Goal: Transaction & Acquisition: Purchase product/service

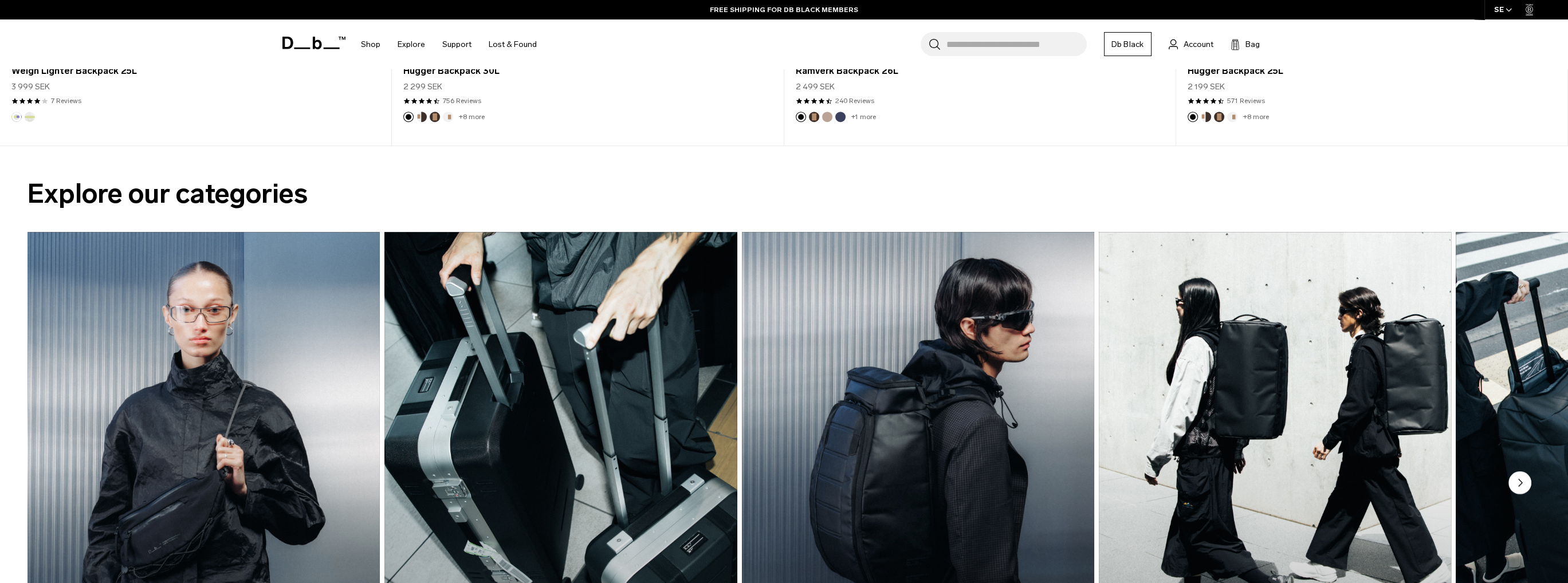
scroll to position [1546, 0]
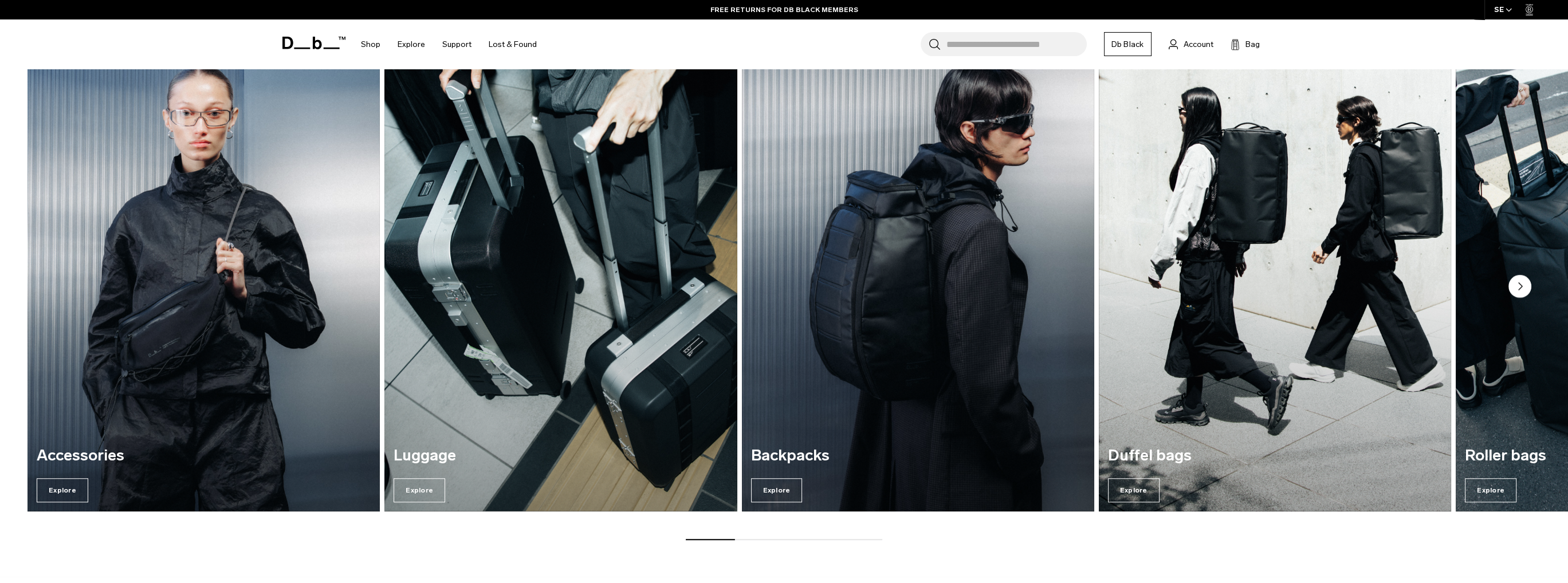
click at [1517, 287] on circle "Next slide" at bounding box center [1519, 286] width 23 height 23
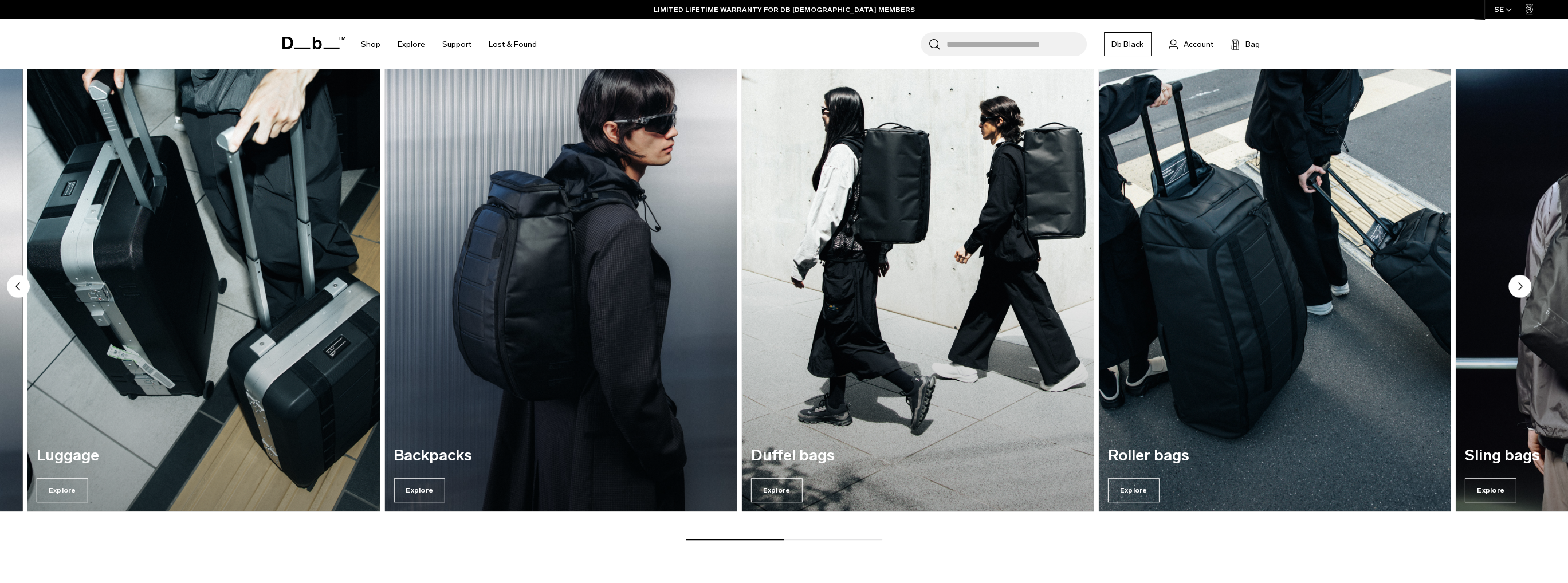
click at [1517, 287] on circle "Next slide" at bounding box center [1519, 286] width 23 height 23
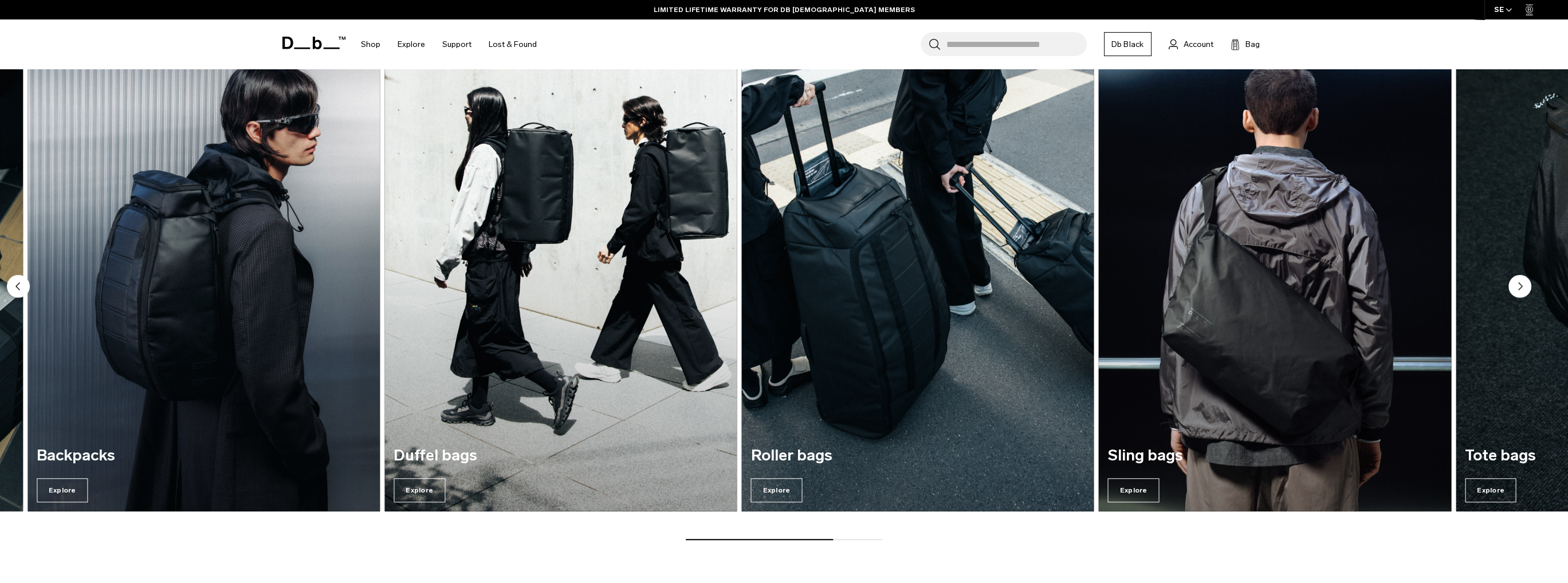
click at [1517, 287] on circle "Next slide" at bounding box center [1519, 286] width 23 height 23
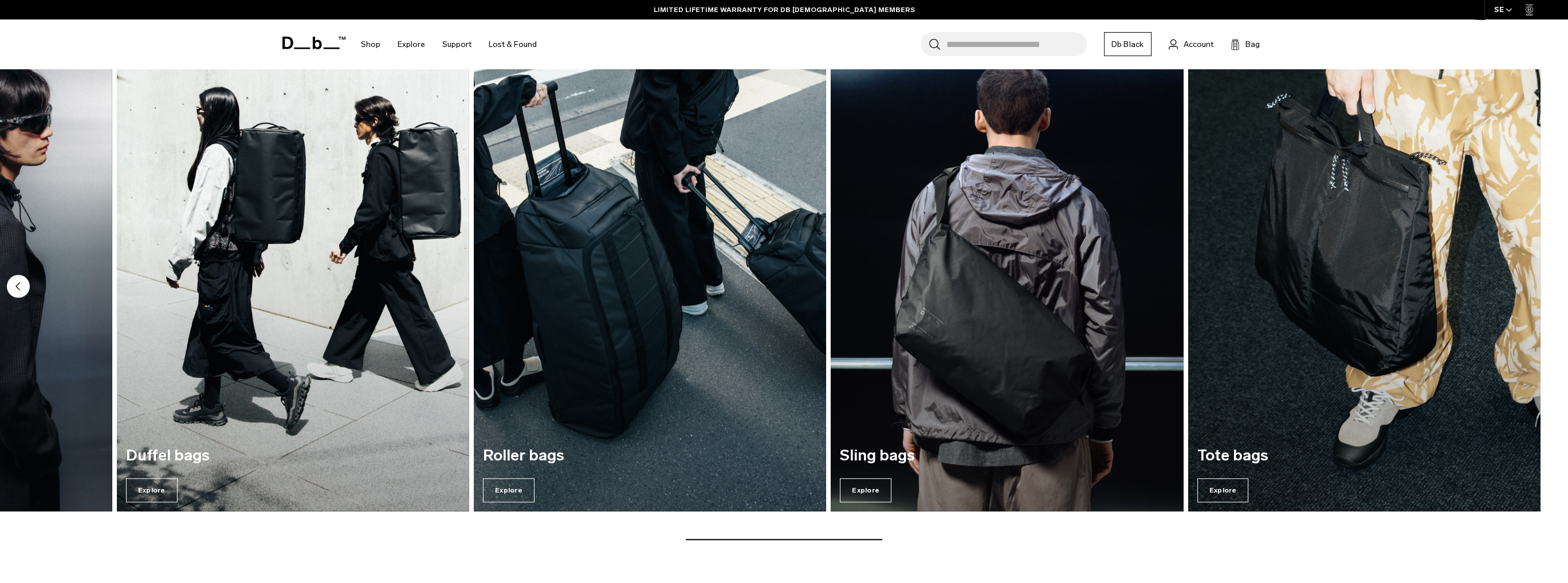
click at [1517, 287] on img "7 / 7" at bounding box center [1365, 274] width 352 height 476
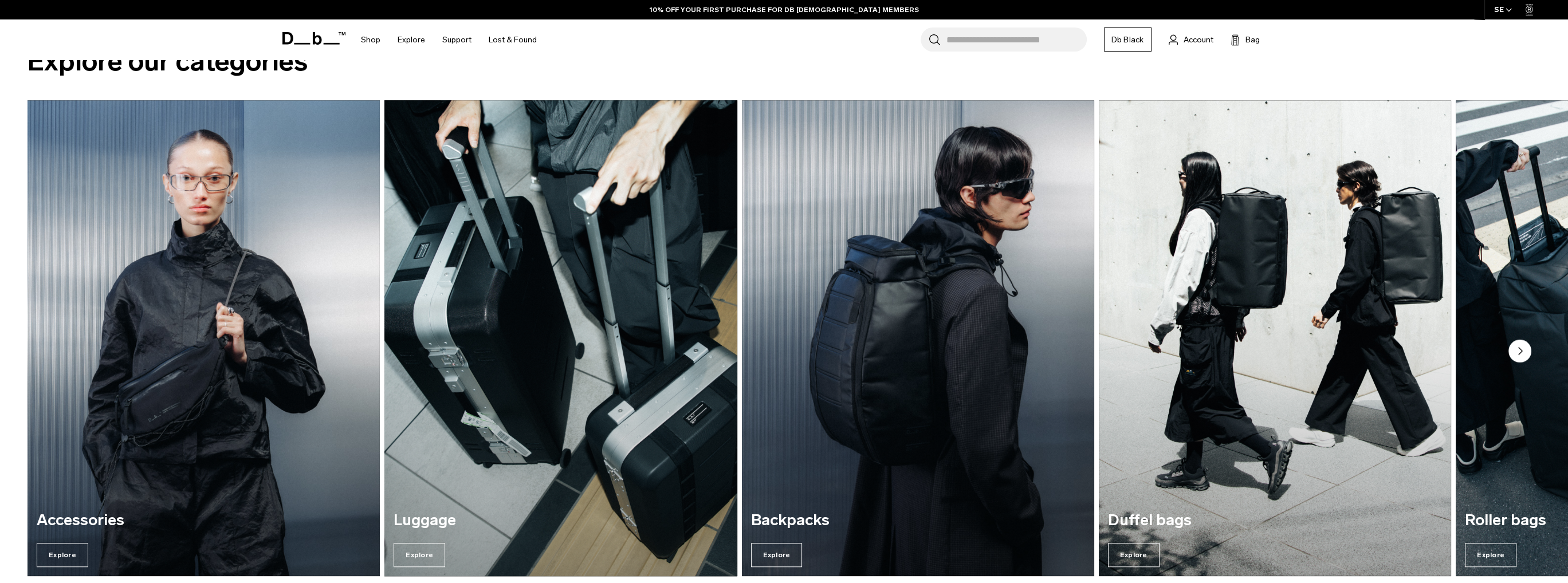
click at [486, 367] on img "2 / 7" at bounding box center [561, 338] width 363 height 490
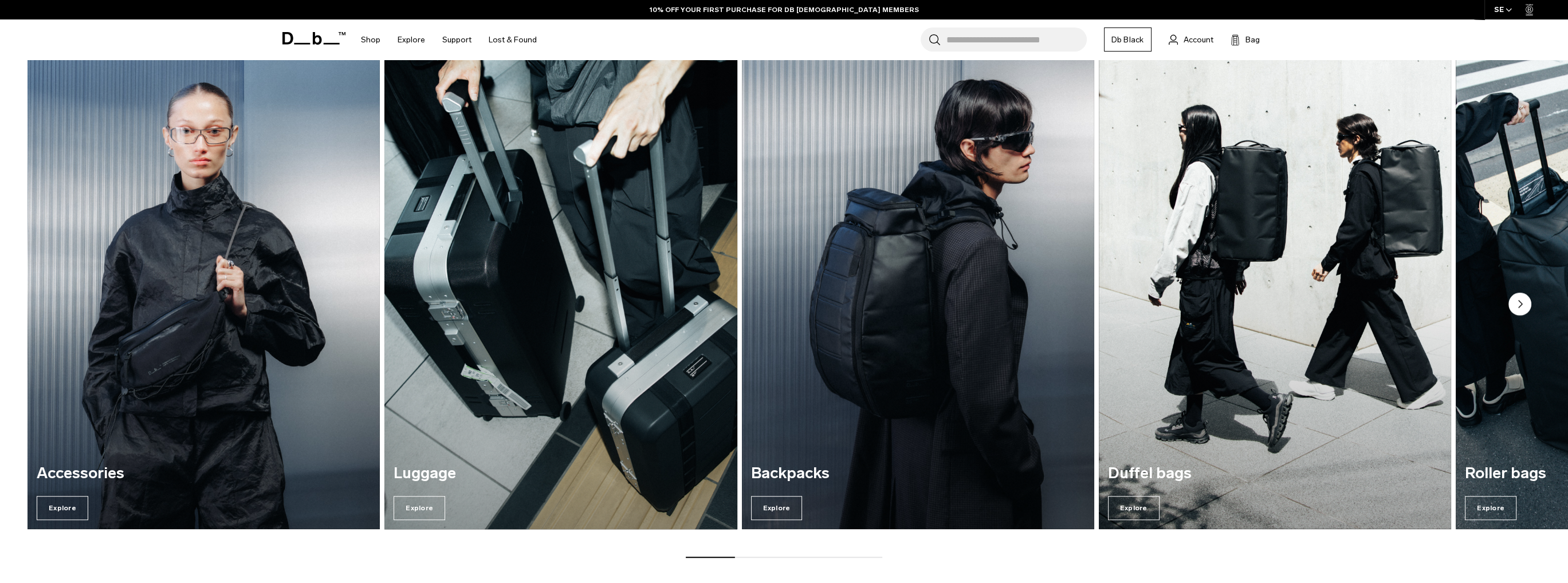
scroll to position [1542, 0]
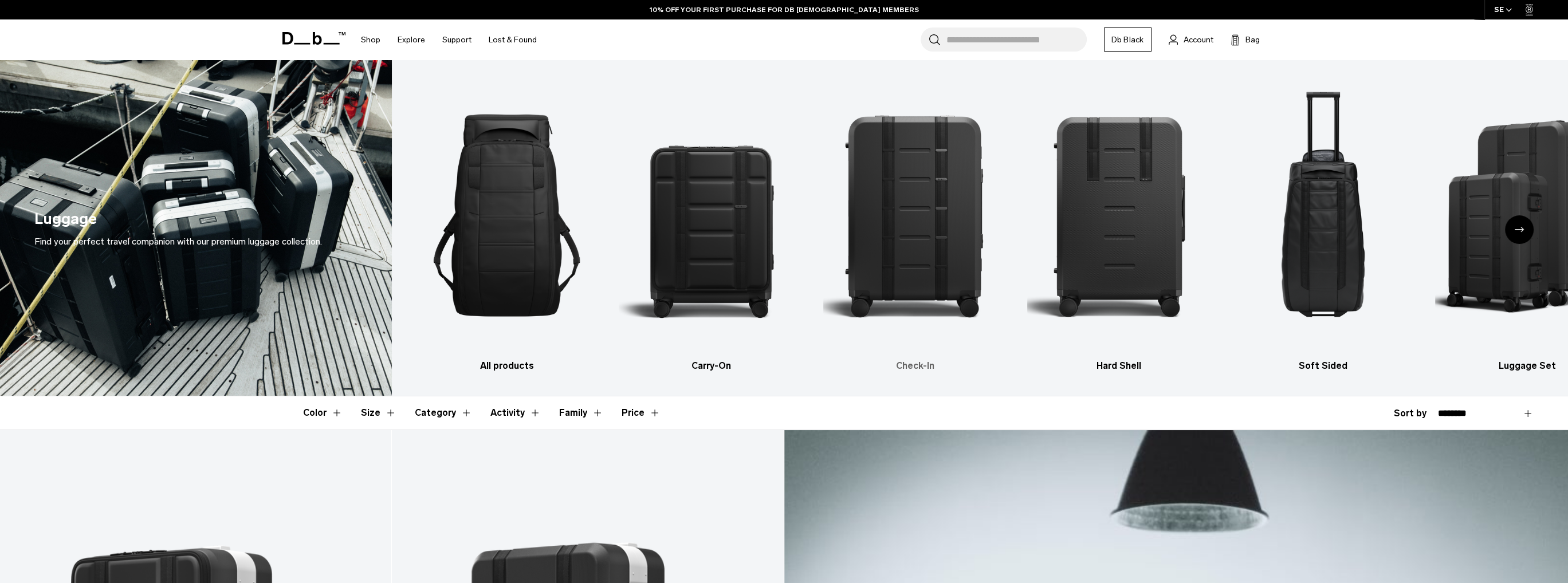
click at [934, 177] on img "3 / 6" at bounding box center [915, 215] width 184 height 276
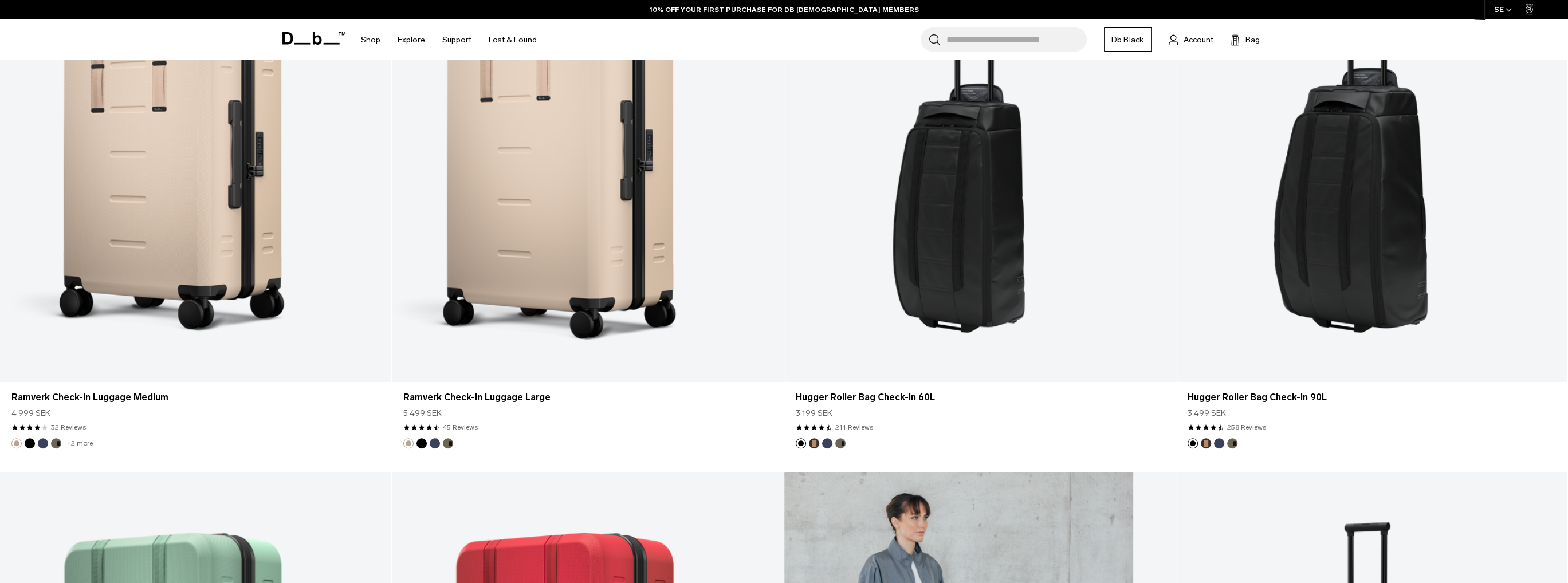
scroll to position [1489, 0]
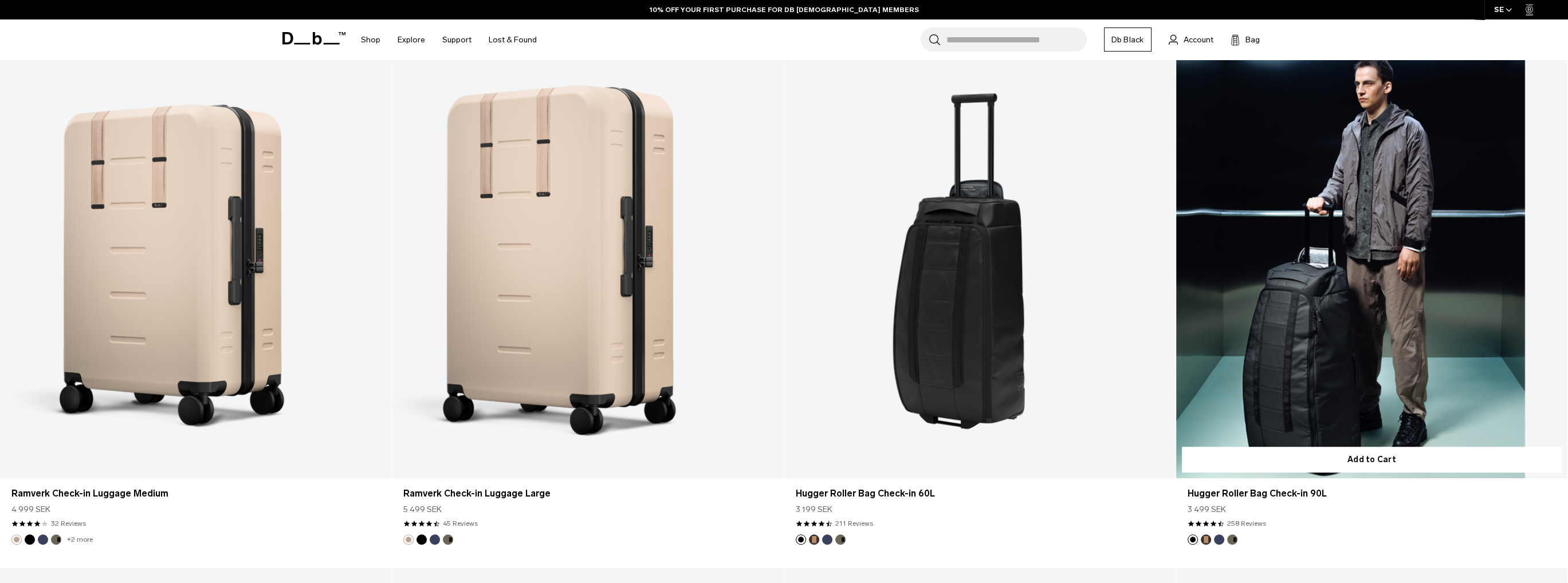
click at [1259, 365] on link "Hugger Roller Bag Check-in 90L" at bounding box center [1372, 261] width 391 height 434
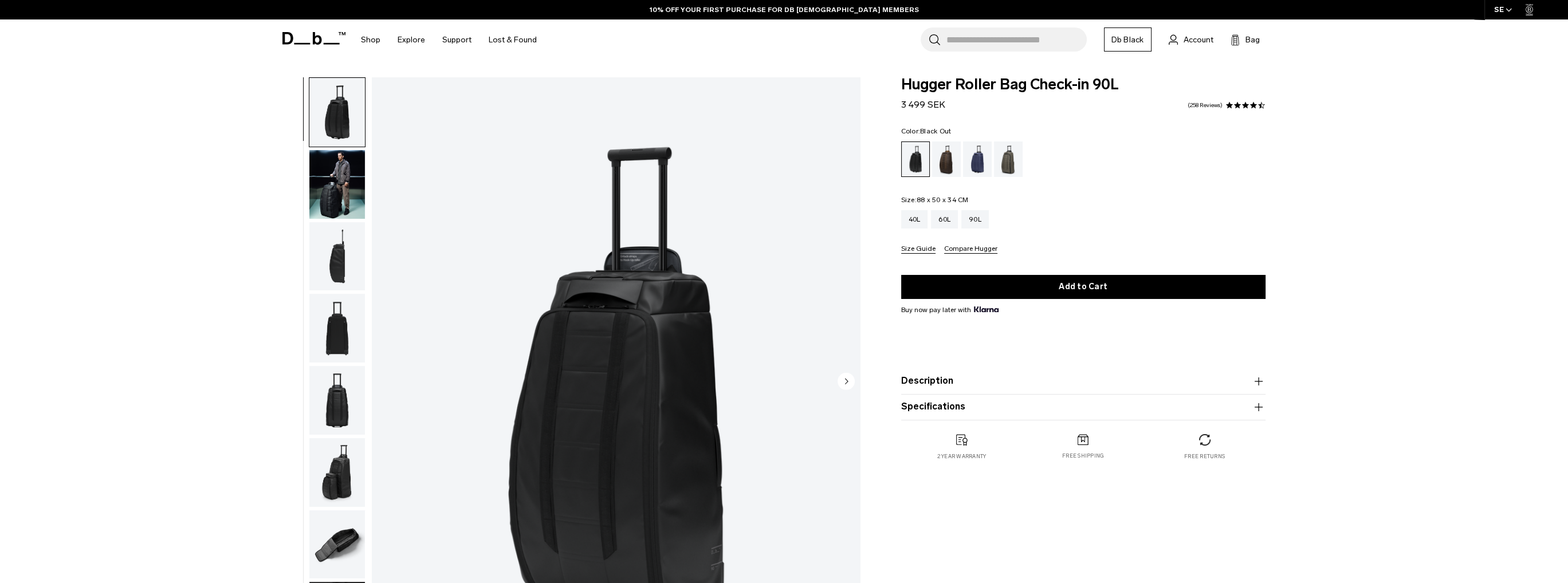
click at [324, 191] on img "button" at bounding box center [337, 185] width 56 height 69
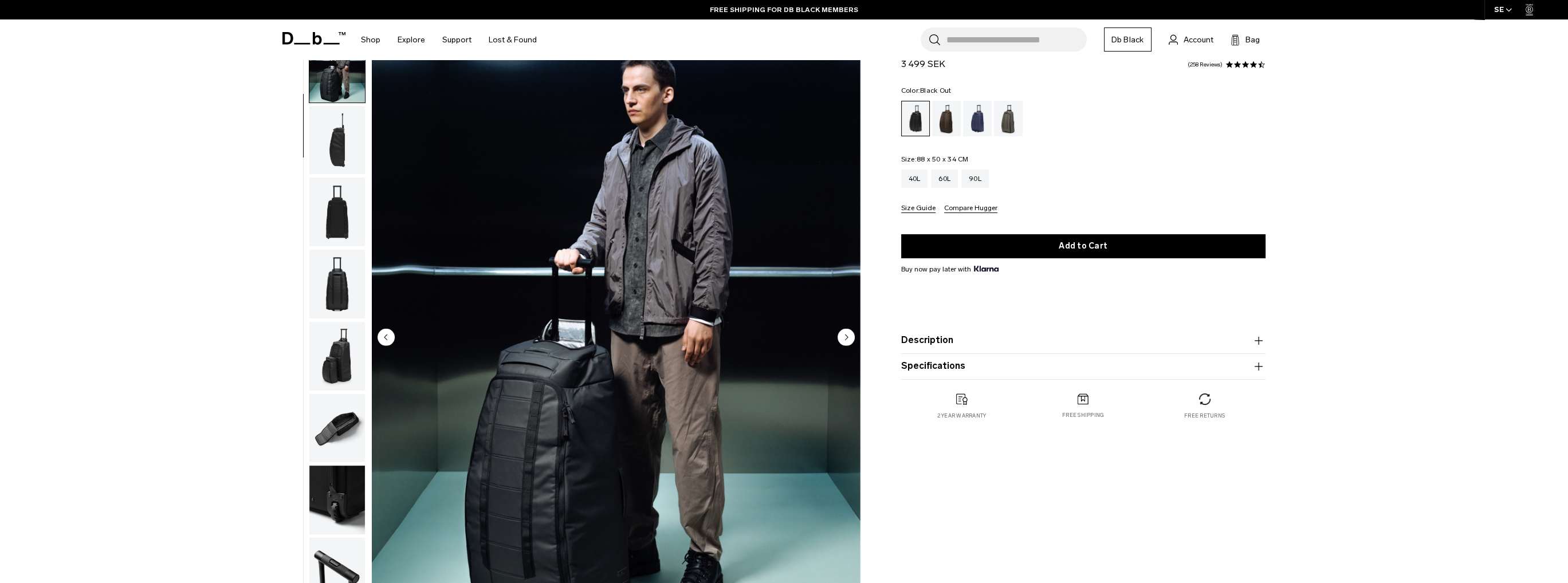
scroll to position [115, 0]
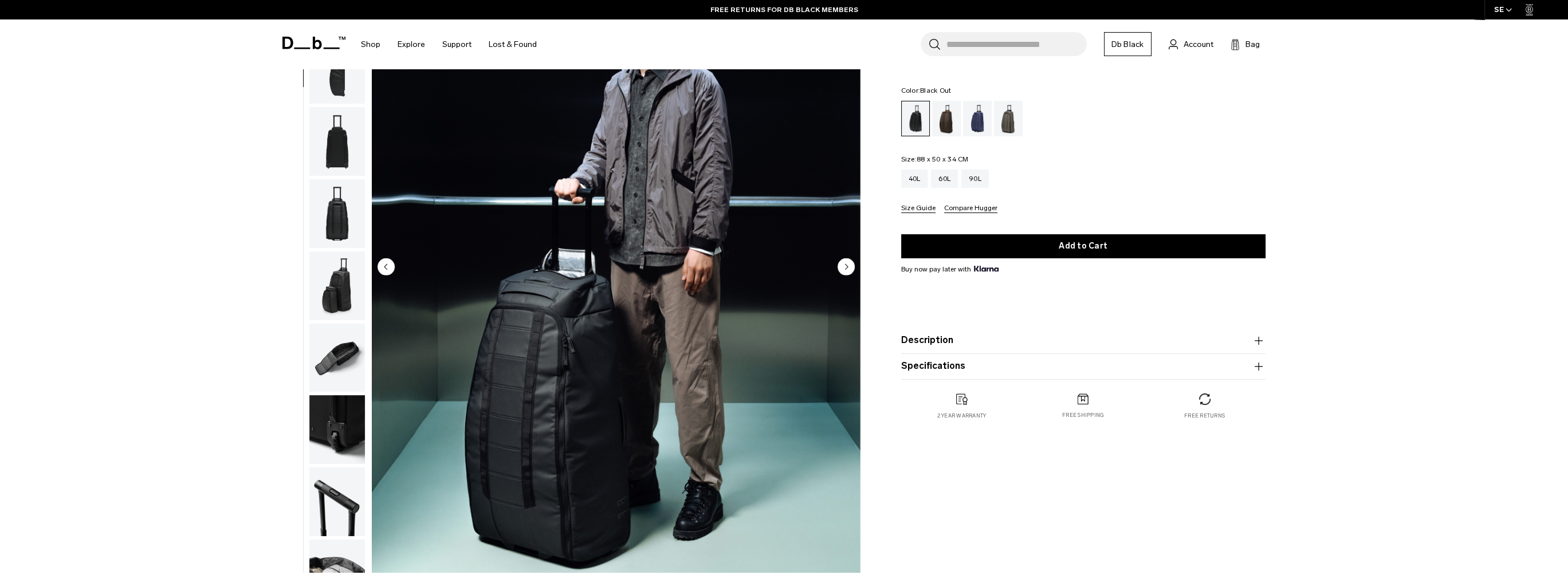
click at [334, 425] on img "button" at bounding box center [337, 430] width 56 height 69
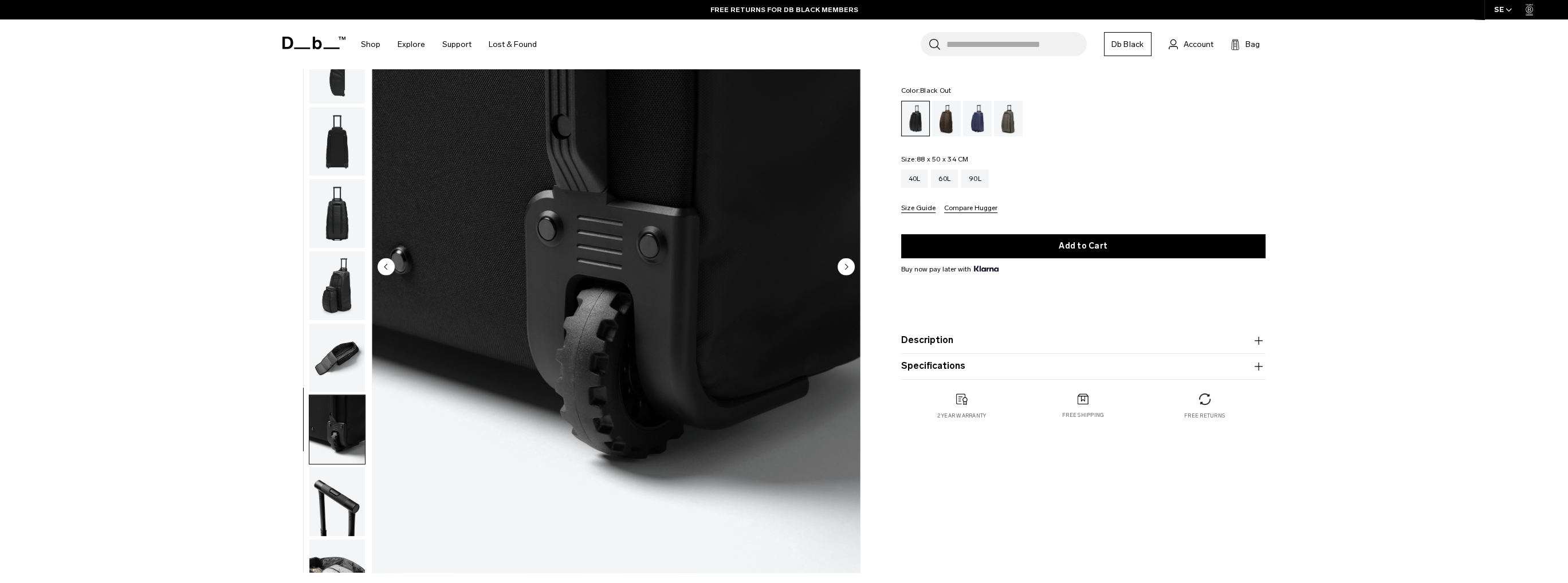
scroll to position [109, 0]
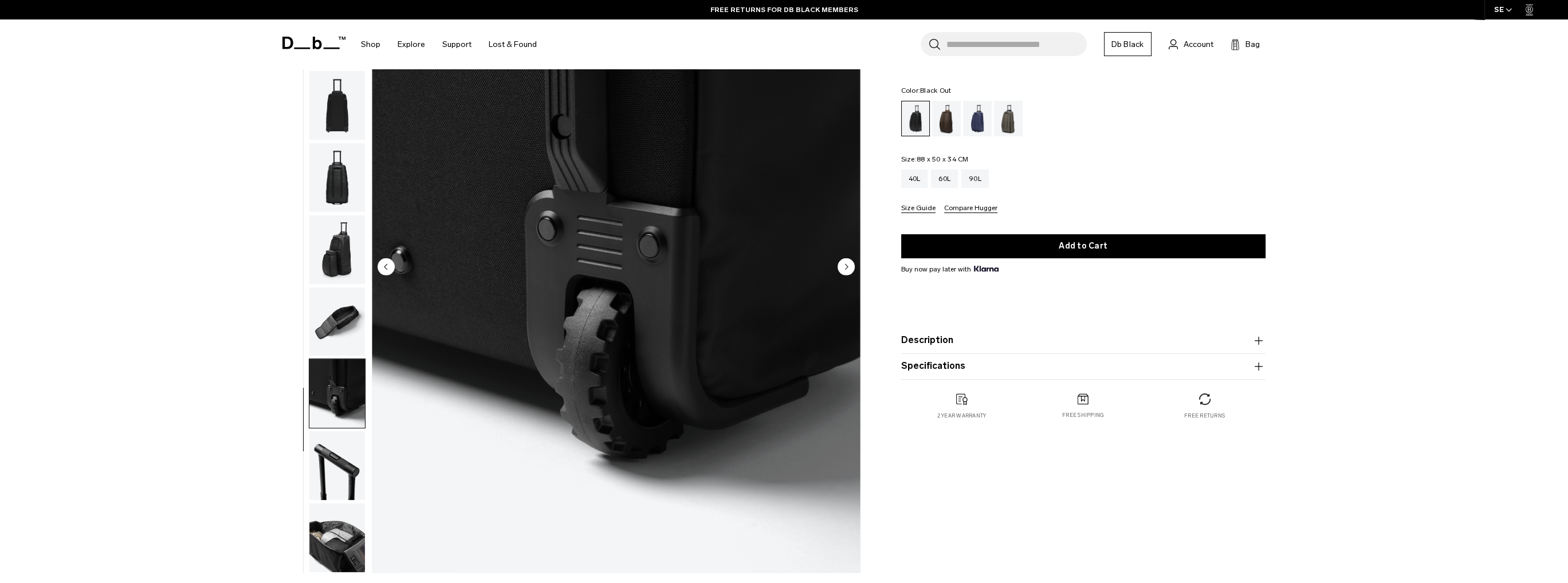
click at [322, 473] on img "button" at bounding box center [337, 466] width 56 height 69
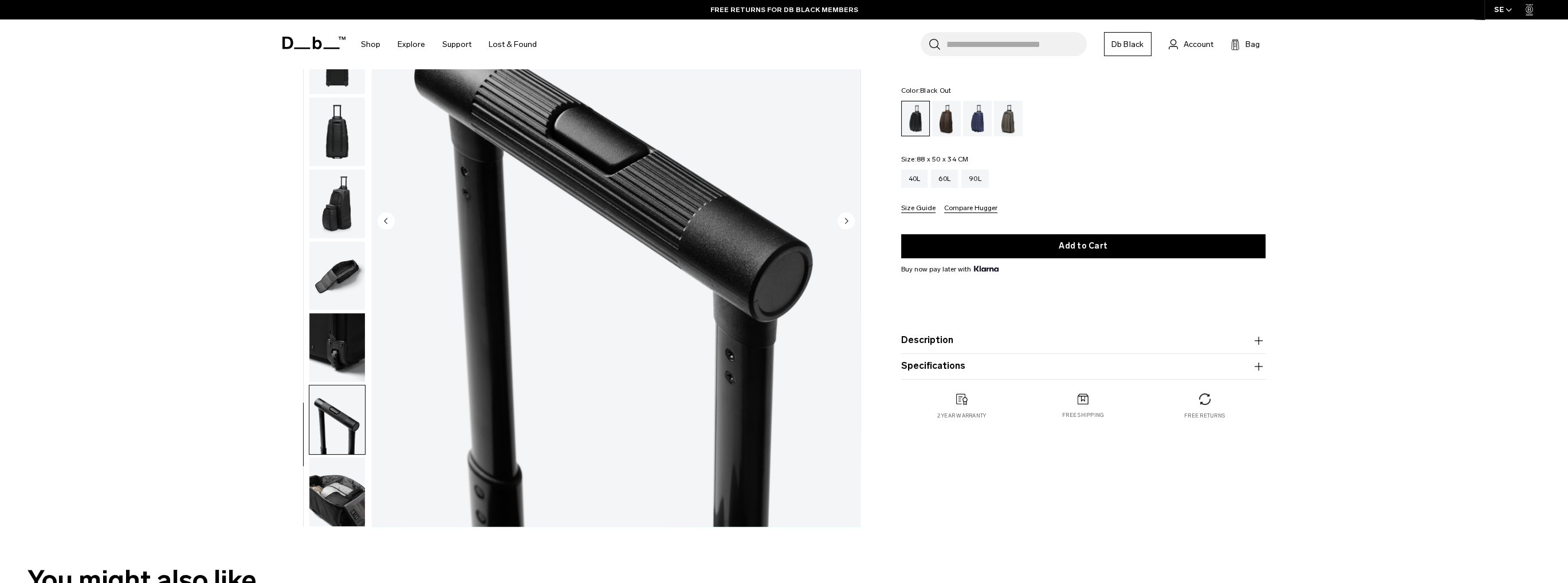
scroll to position [229, 0]
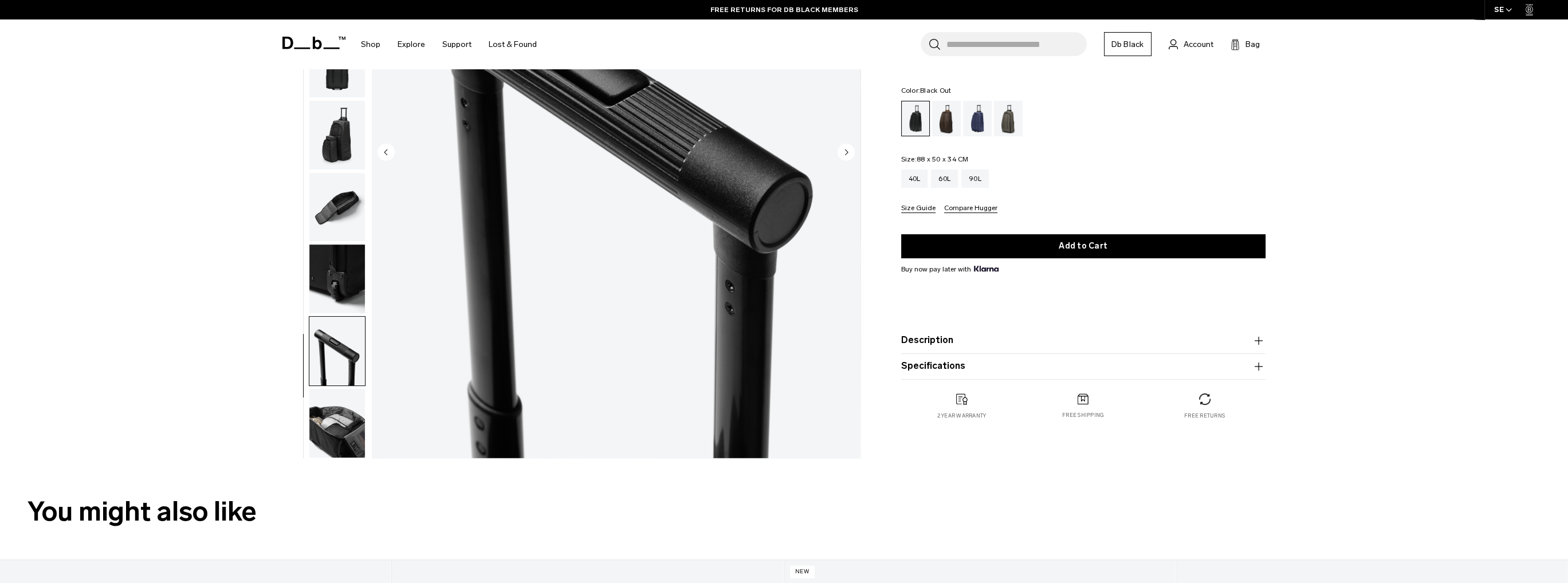
click at [314, 432] on img "button" at bounding box center [337, 423] width 56 height 69
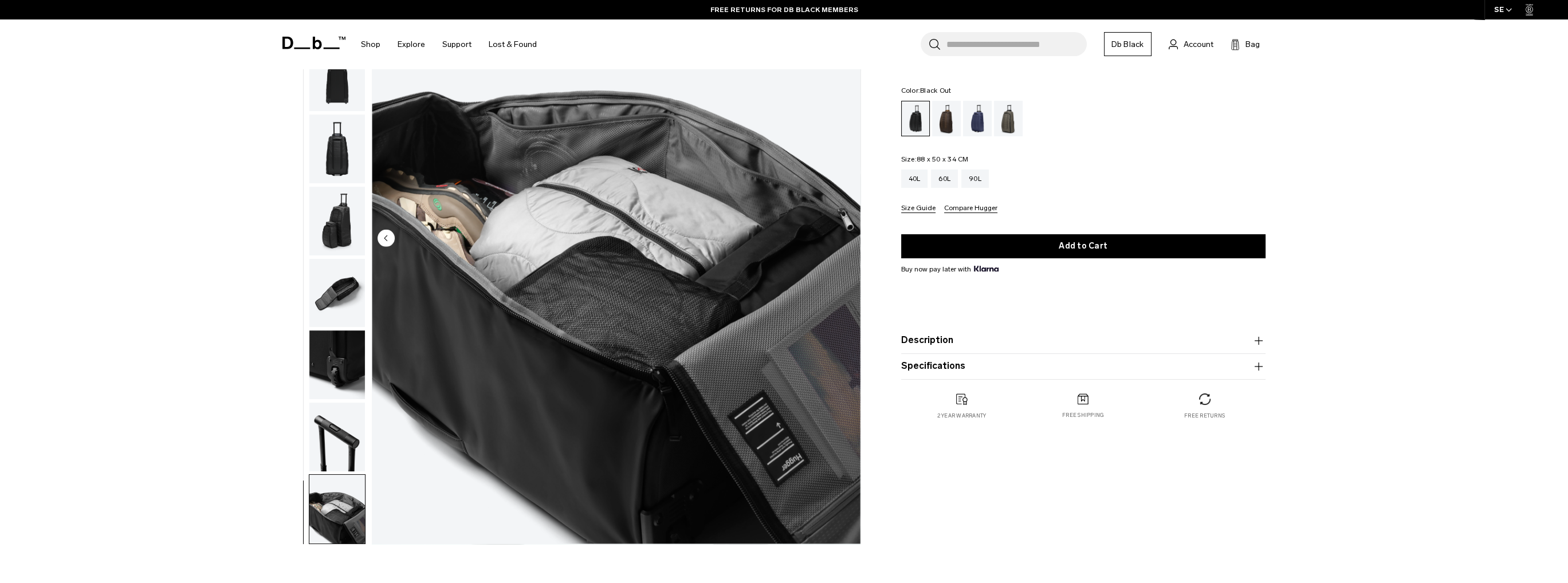
scroll to position [57, 0]
